Goal: Find contact information

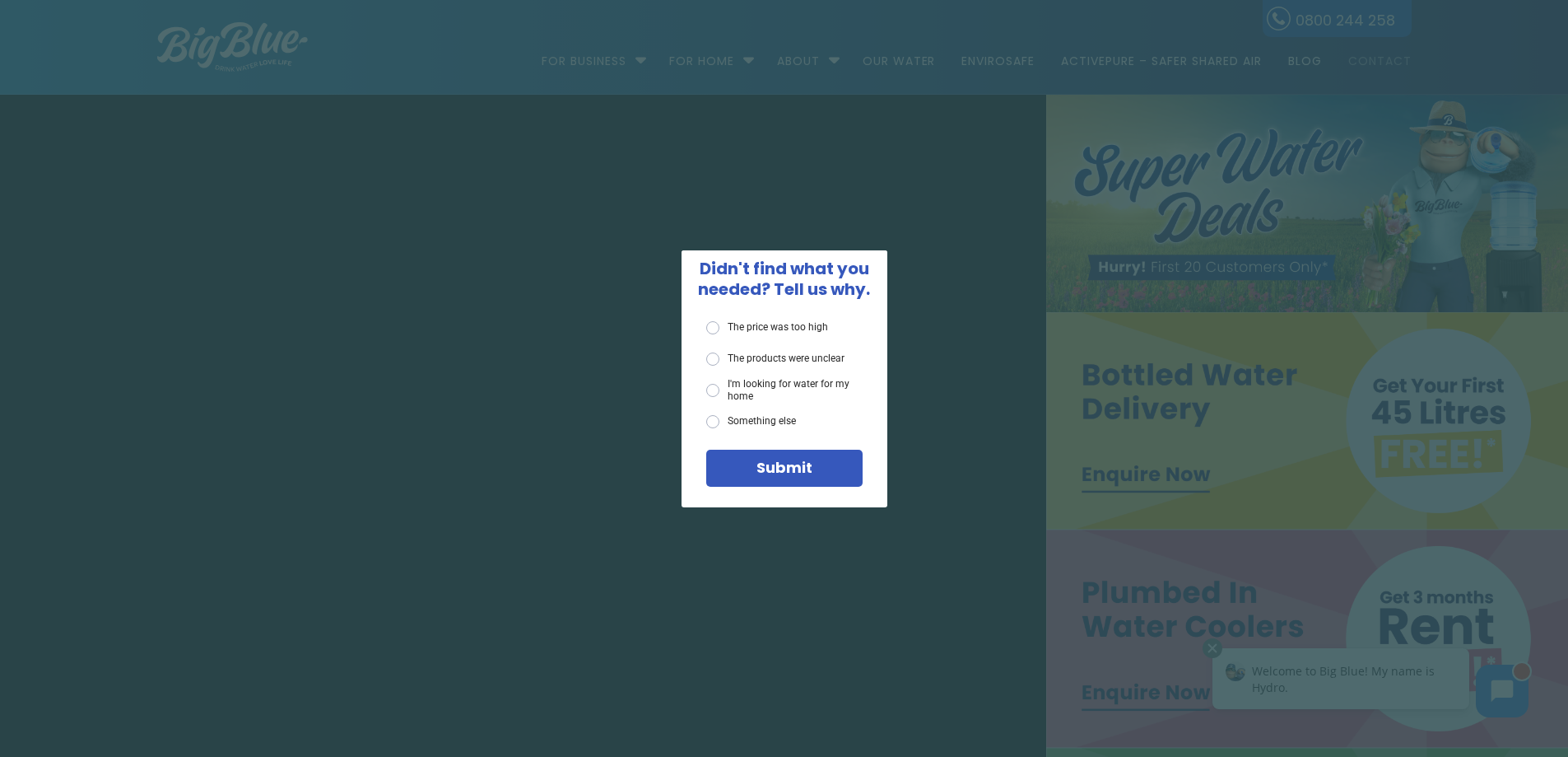
click at [1376, 59] on div "X Didn't find what you needed? Tell us why. The price was too high The products…" at bounding box center [784, 378] width 1568 height 757
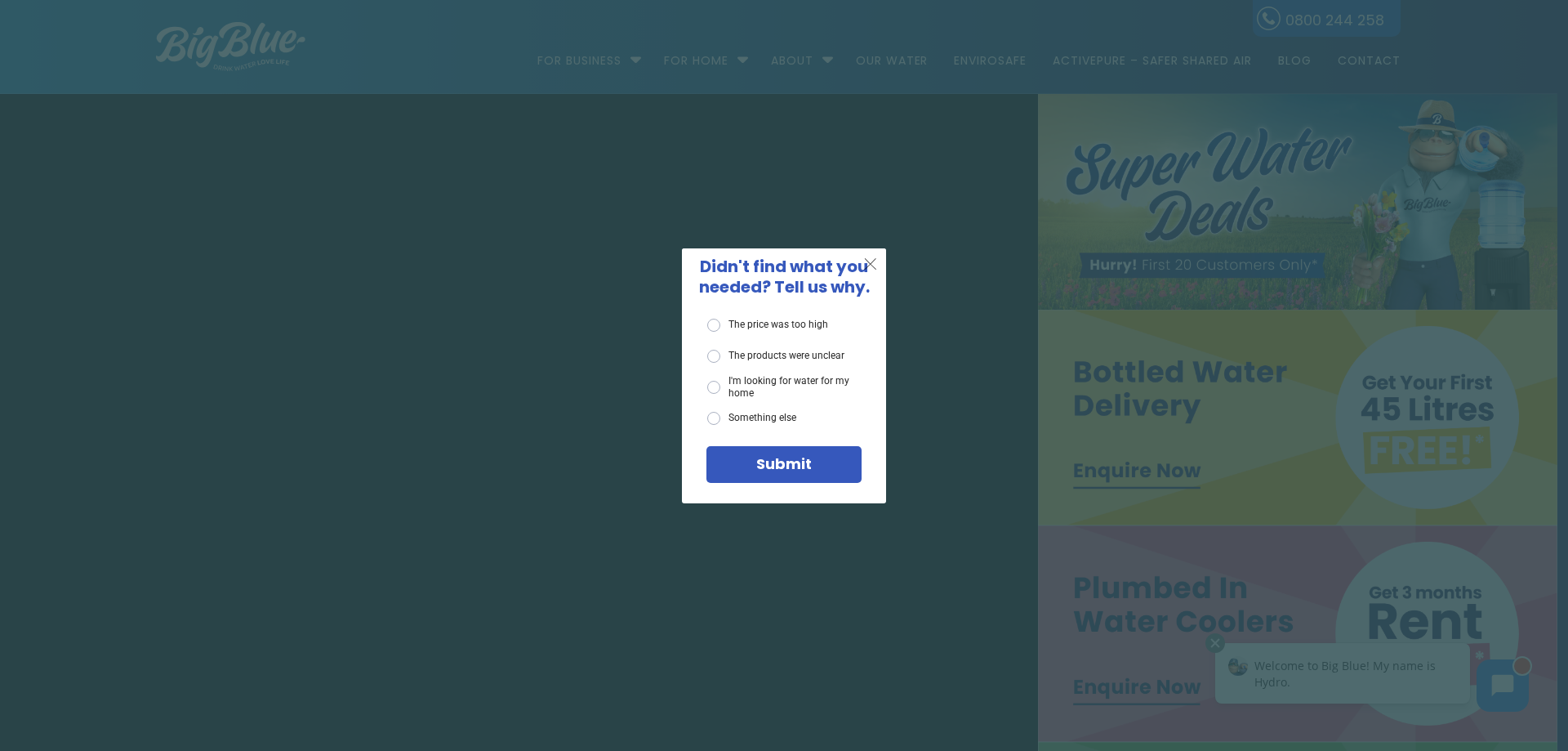
click at [874, 260] on span "X" at bounding box center [871, 263] width 15 height 21
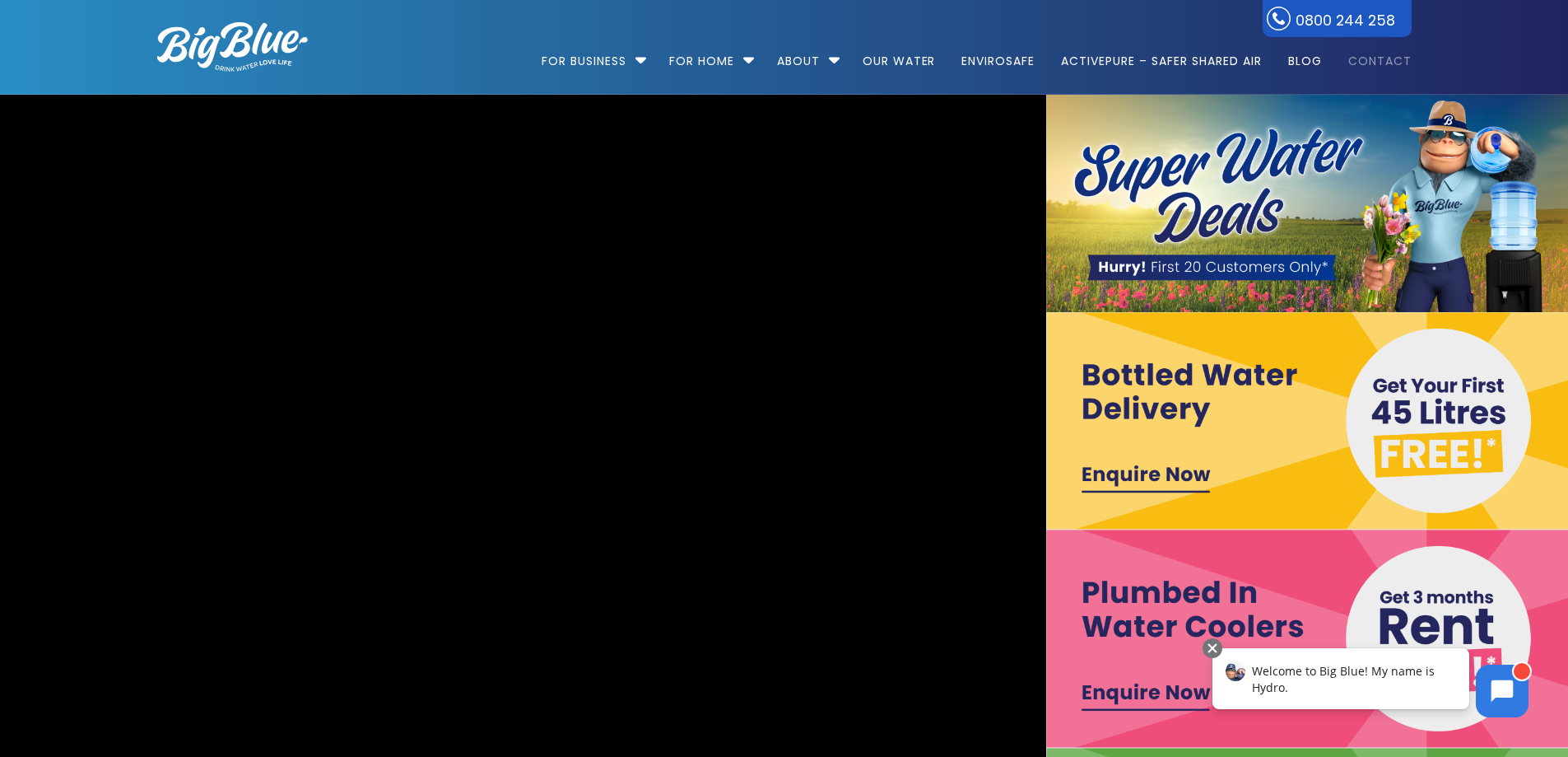
click at [1387, 59] on link "Contact" at bounding box center [1374, 53] width 75 height 107
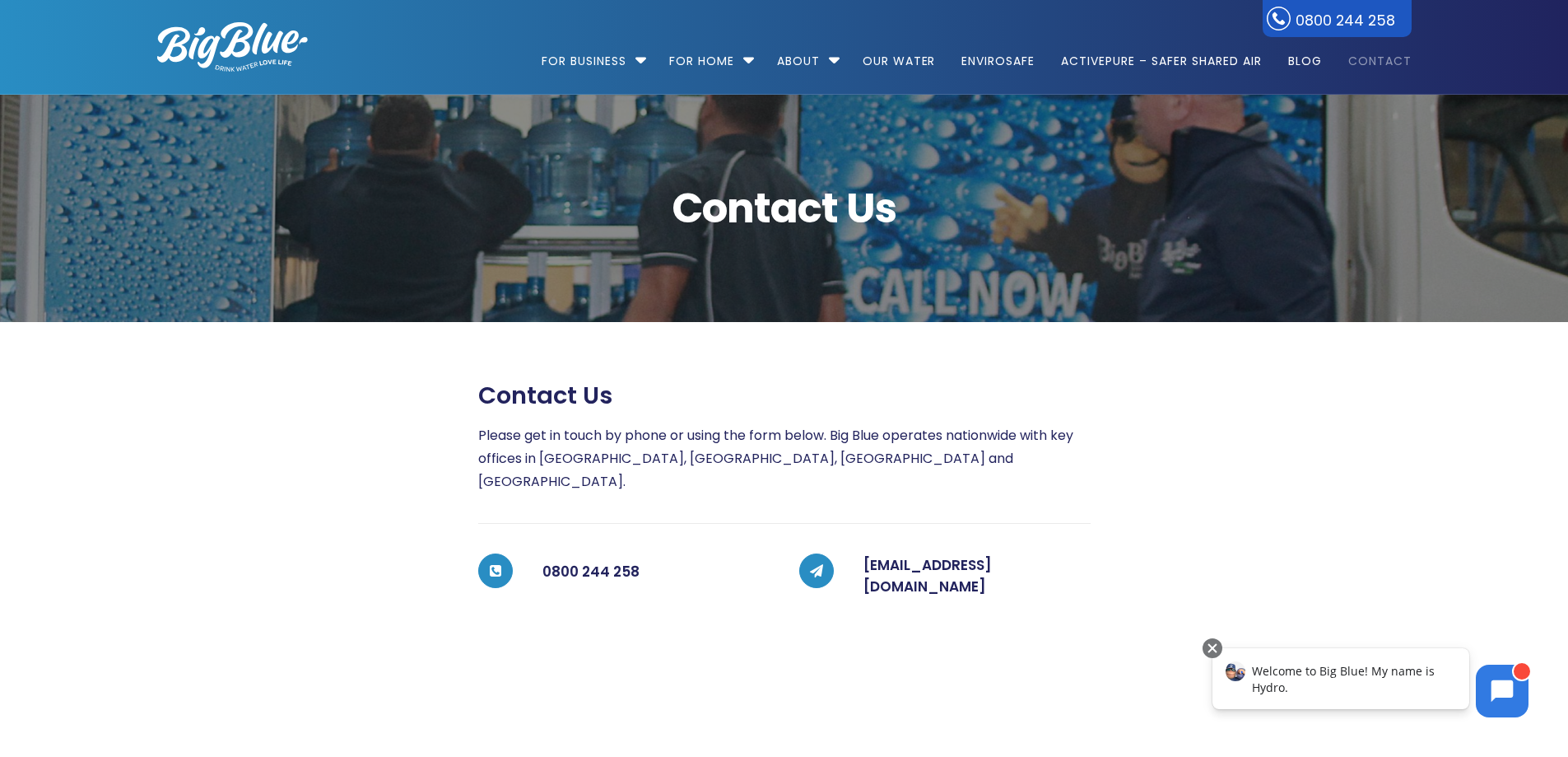
scroll to position [165, 0]
